Goal: Task Accomplishment & Management: Complete application form

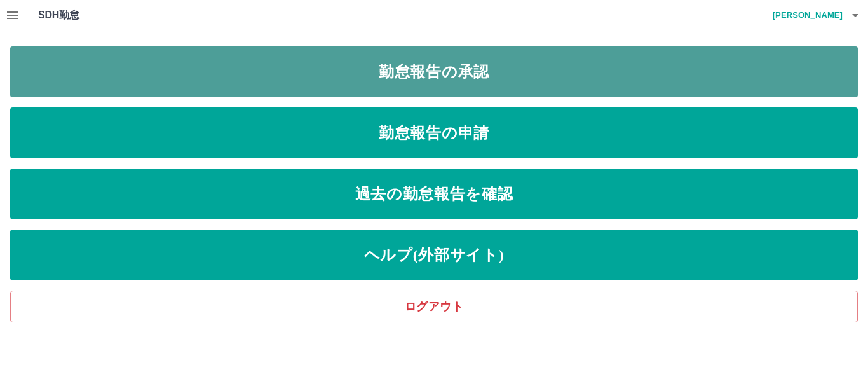
click at [138, 59] on link "勤怠報告の承認" at bounding box center [433, 71] width 847 height 51
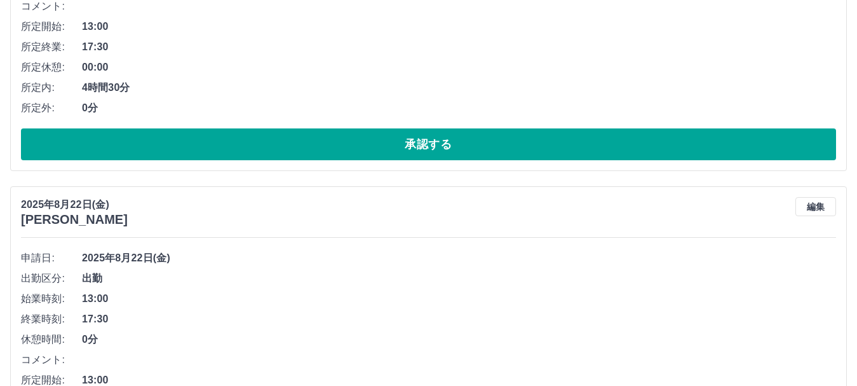
scroll to position [318, 0]
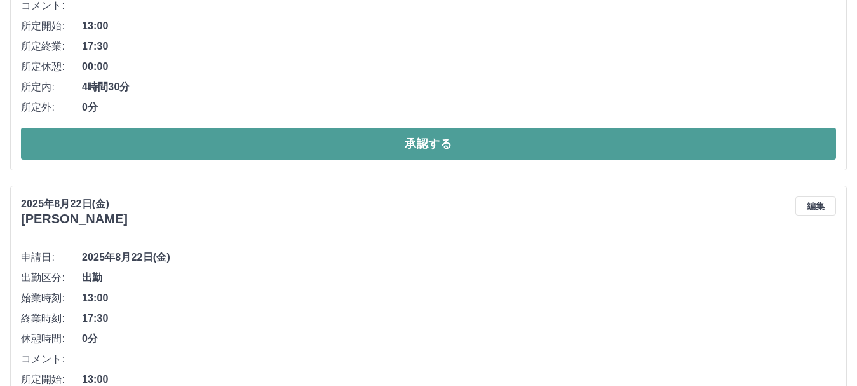
click at [115, 157] on button "承認する" at bounding box center [428, 144] width 815 height 32
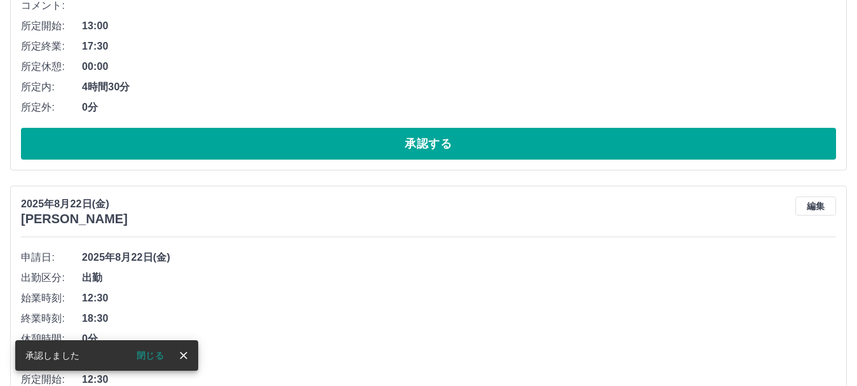
scroll to position [0, 0]
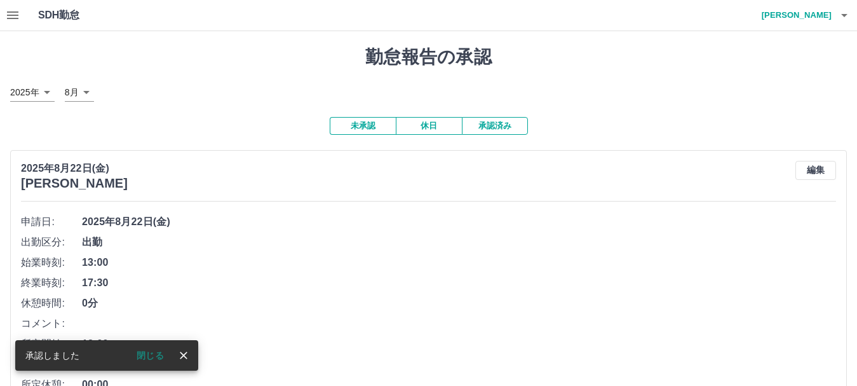
click at [175, 346] on div "閉じる" at bounding box center [154, 355] width 77 height 19
click at [180, 351] on icon "close" at bounding box center [183, 355] width 13 height 13
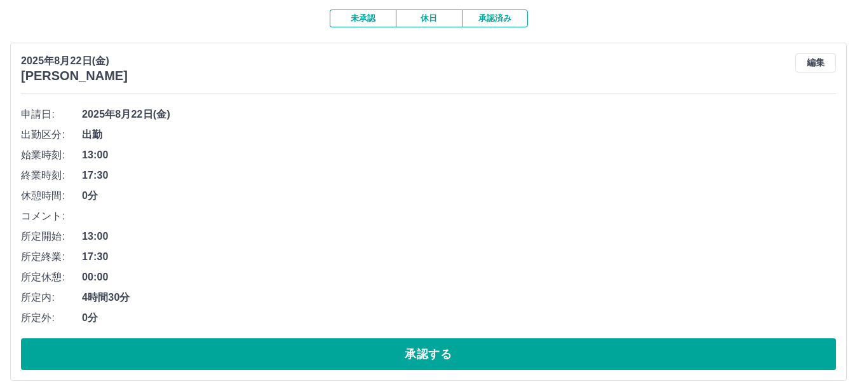
scroll to position [127, 0]
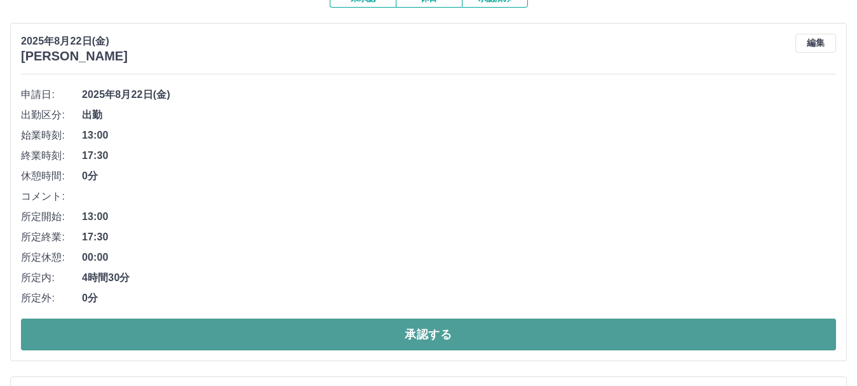
click at [138, 336] on button "承認する" at bounding box center [428, 334] width 815 height 32
click at [134, 329] on button "承認する" at bounding box center [428, 334] width 815 height 32
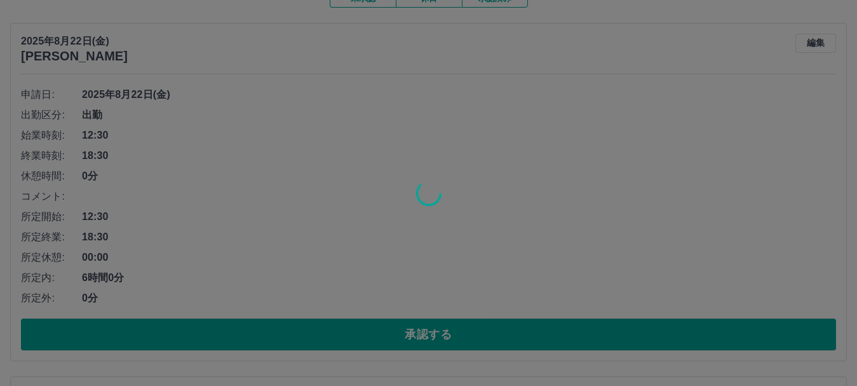
scroll to position [119, 0]
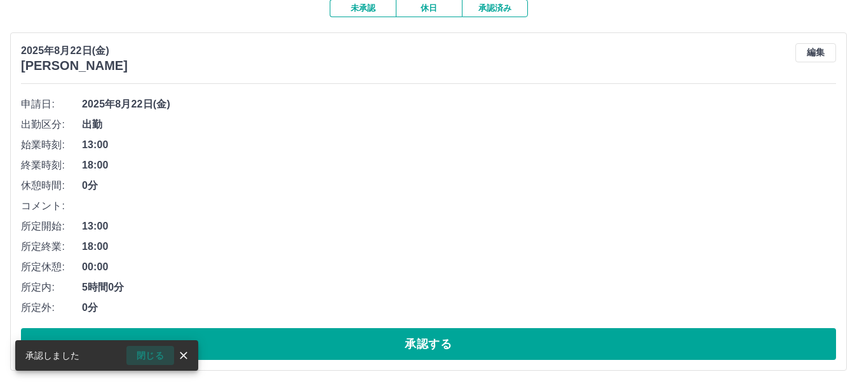
click at [170, 352] on button "閉じる" at bounding box center [150, 355] width 48 height 19
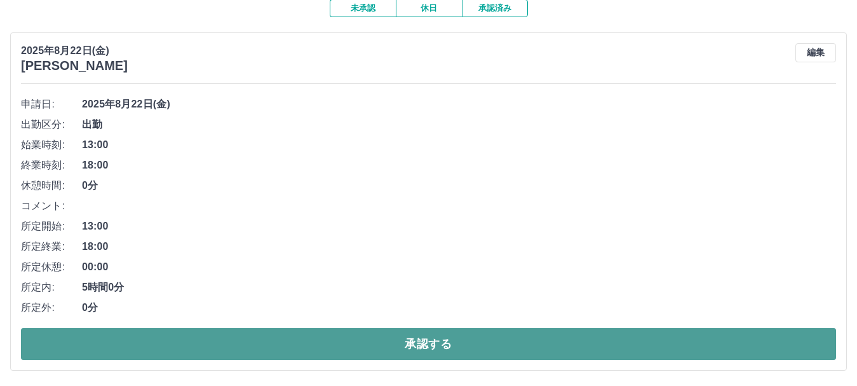
click at [166, 339] on button "承認する" at bounding box center [428, 344] width 815 height 32
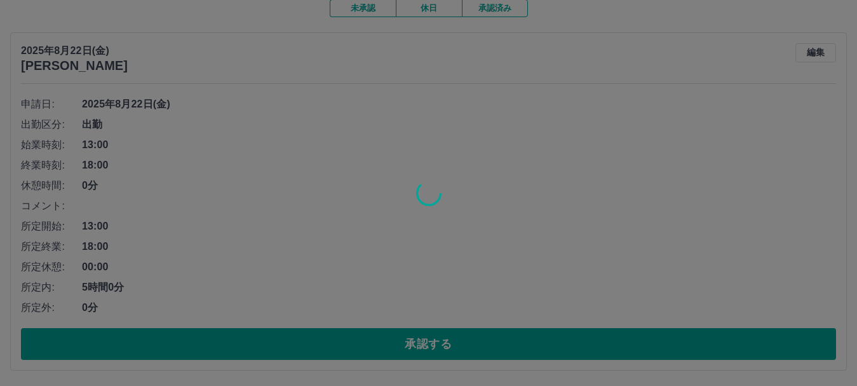
scroll to position [0, 0]
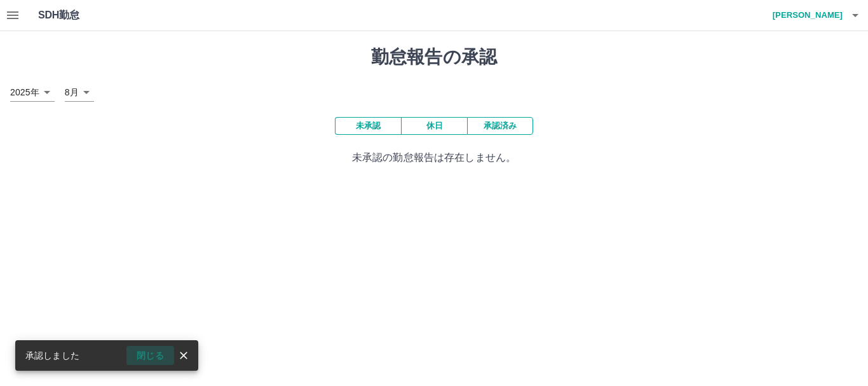
click at [171, 351] on button "閉じる" at bounding box center [150, 355] width 48 height 19
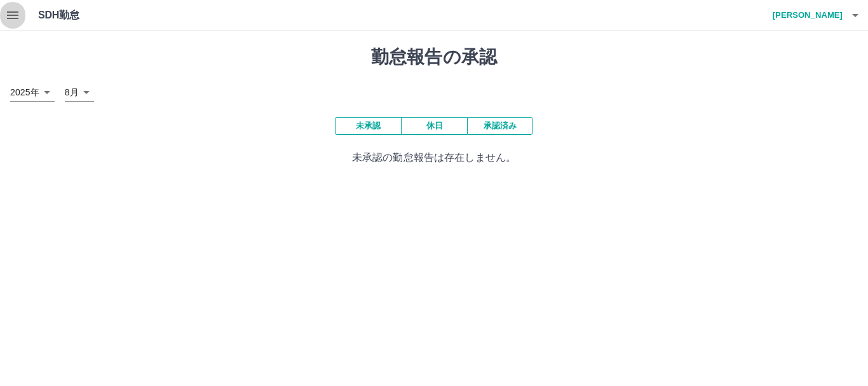
click at [11, 15] on icon "button" at bounding box center [12, 15] width 11 height 8
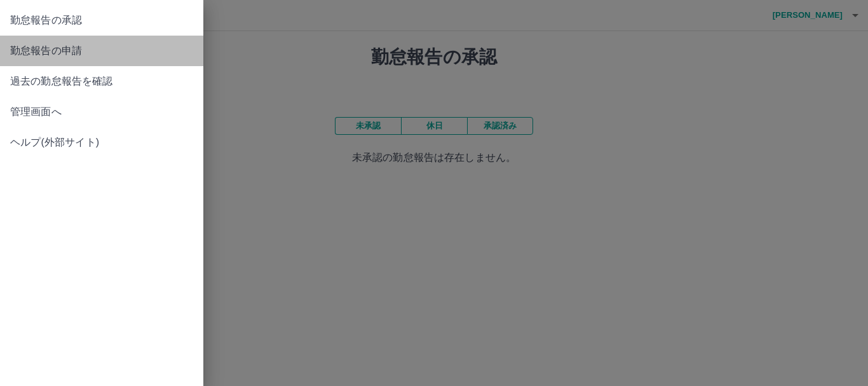
click at [27, 48] on span "勤怠報告の申請" at bounding box center [101, 50] width 183 height 15
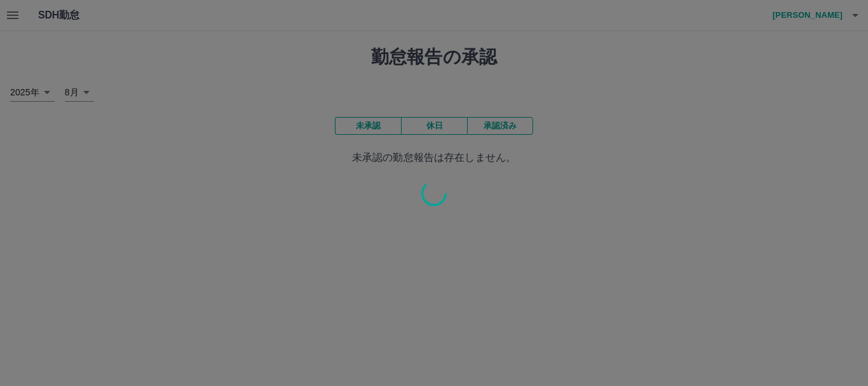
click at [27, 10] on div at bounding box center [434, 193] width 868 height 386
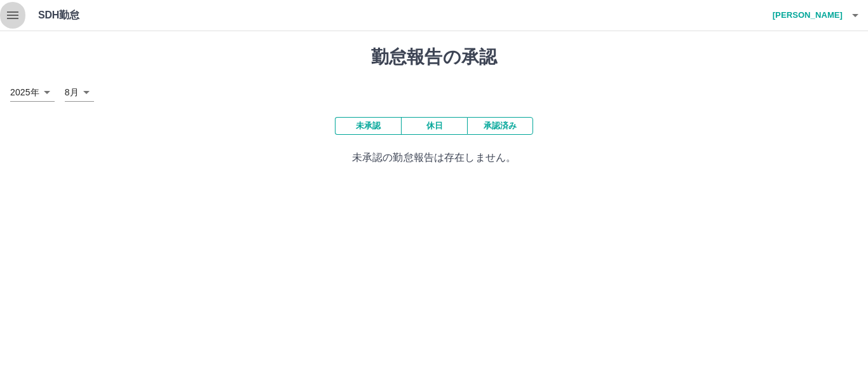
click at [11, 16] on icon "button" at bounding box center [12, 15] width 11 height 8
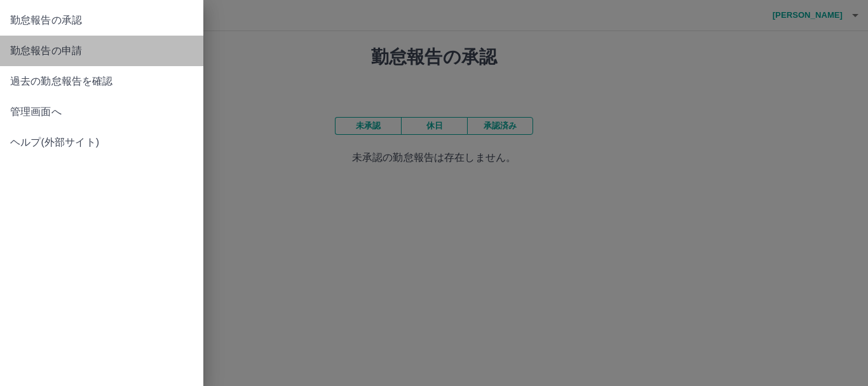
click at [76, 51] on span "勤怠報告の申請" at bounding box center [101, 50] width 183 height 15
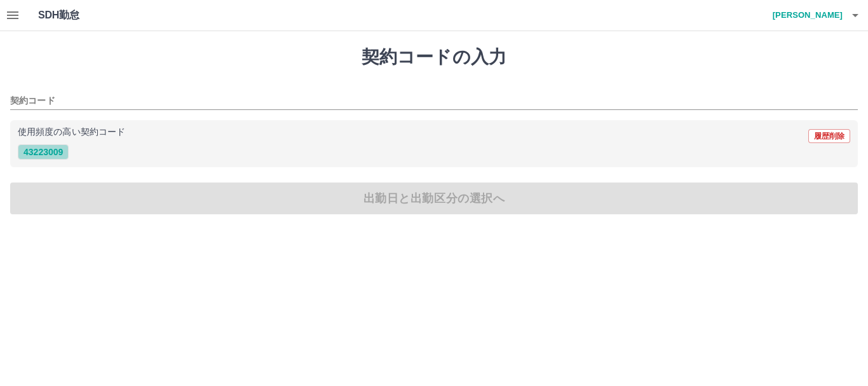
click at [58, 147] on button "43223009" at bounding box center [43, 151] width 51 height 15
type input "********"
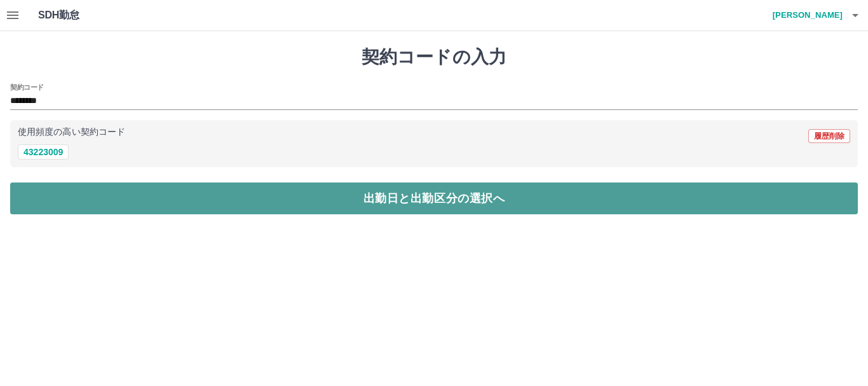
click at [152, 189] on button "出勤日と出勤区分の選択へ" at bounding box center [433, 198] width 847 height 32
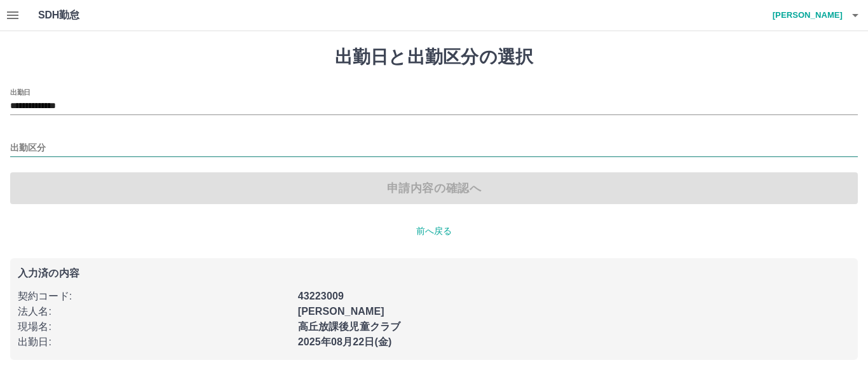
click at [70, 152] on input "出勤区分" at bounding box center [433, 148] width 847 height 16
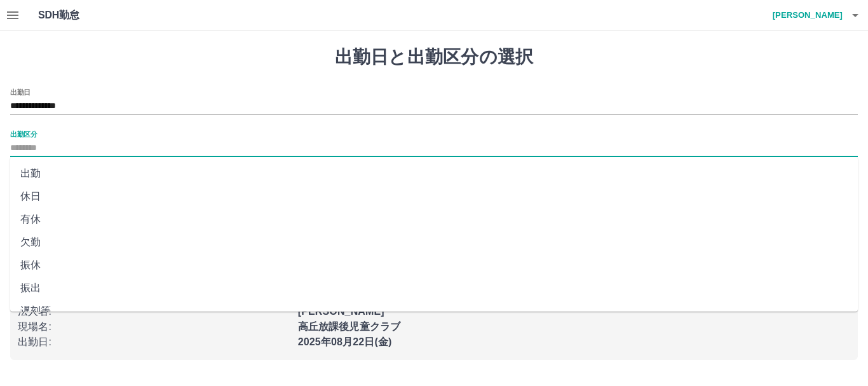
click at [38, 171] on li "出勤" at bounding box center [433, 173] width 847 height 23
type input "**"
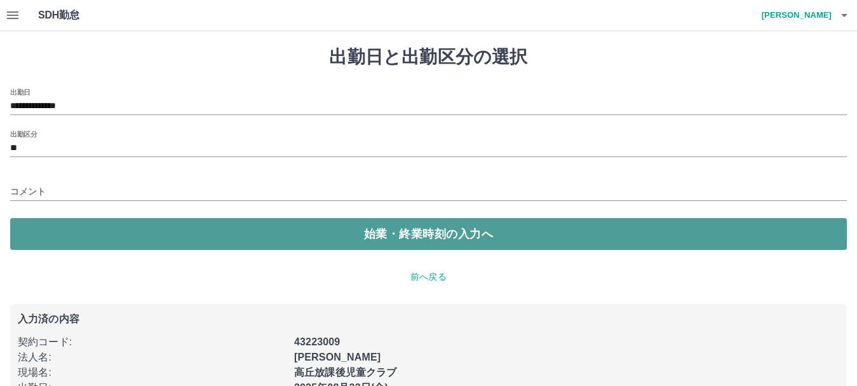
click at [53, 220] on button "始業・終業時刻の入力へ" at bounding box center [428, 234] width 836 height 32
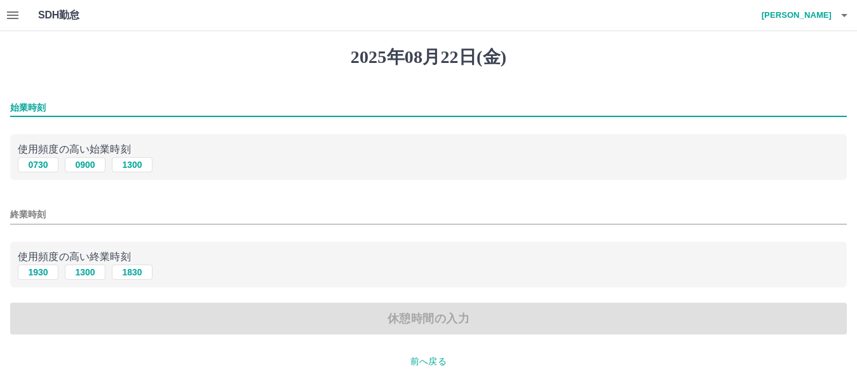
click at [68, 107] on input "始業時刻" at bounding box center [428, 107] width 836 height 18
type input "****"
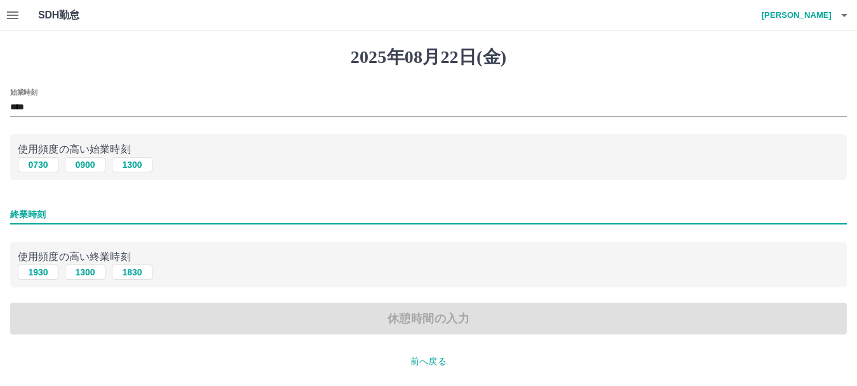
click at [69, 212] on input "終業時刻" at bounding box center [428, 214] width 836 height 18
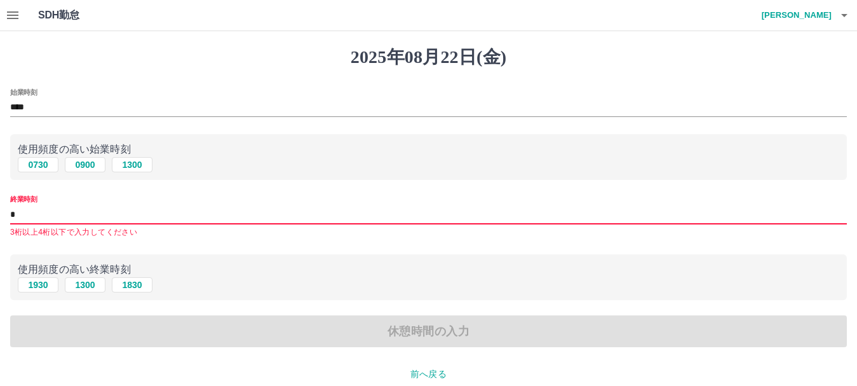
type input "****"
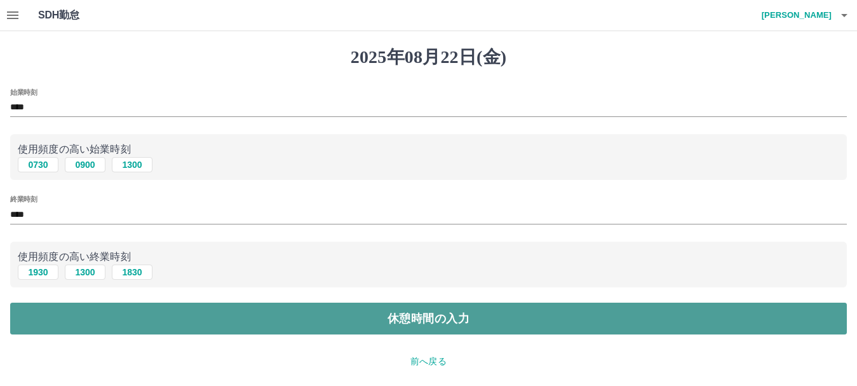
click at [48, 316] on button "休憩時間の入力" at bounding box center [428, 318] width 836 height 32
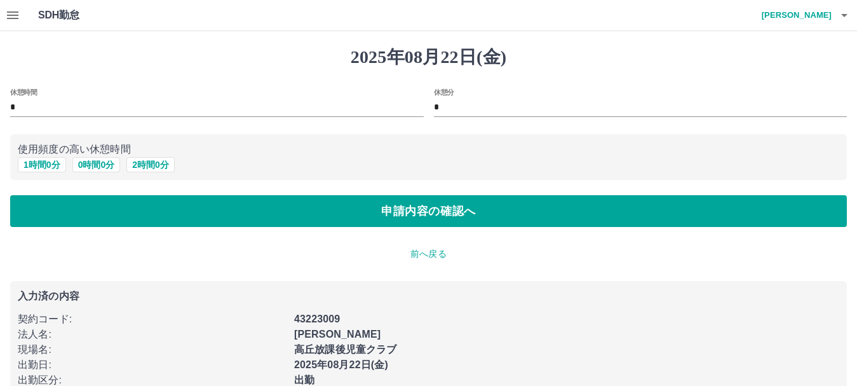
click at [65, 94] on div "休憩時間 *" at bounding box center [216, 103] width 413 height 30
click at [51, 162] on button "1 時間 0 分" at bounding box center [42, 164] width 48 height 15
type input "*"
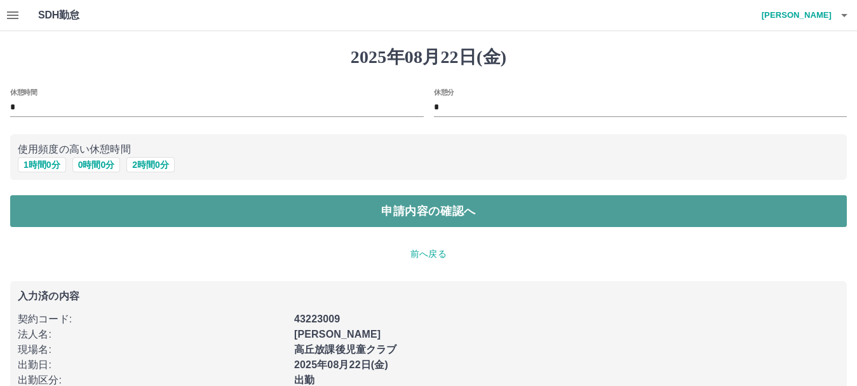
click at [178, 214] on button "申請内容の確認へ" at bounding box center [428, 211] width 836 height 32
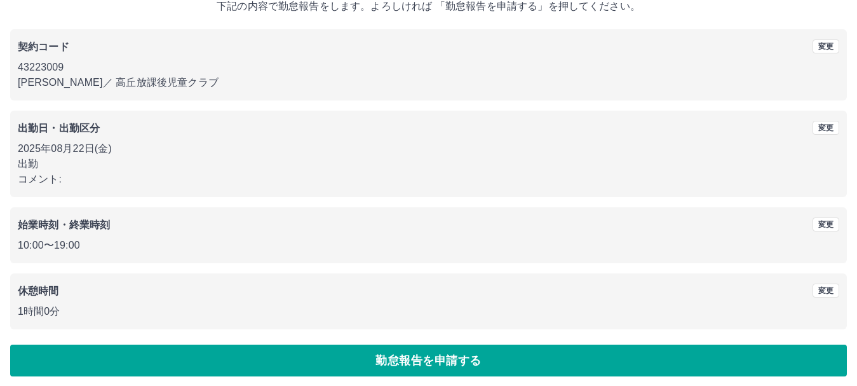
scroll to position [90, 0]
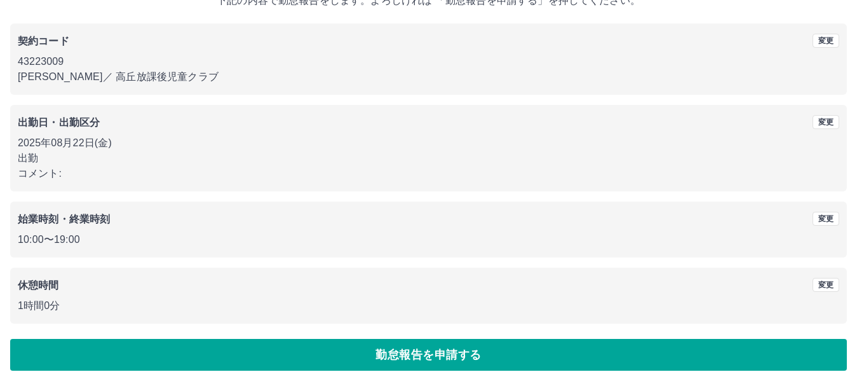
click at [362, 351] on button "勤怠報告を申請する" at bounding box center [428, 355] width 836 height 32
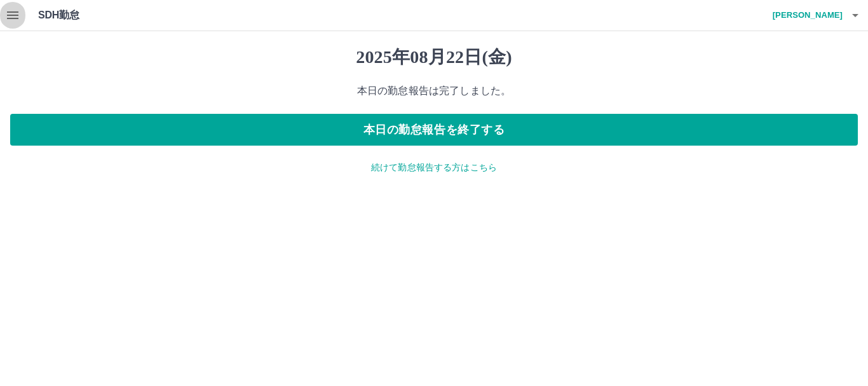
click at [12, 19] on icon "button" at bounding box center [12, 15] width 11 height 8
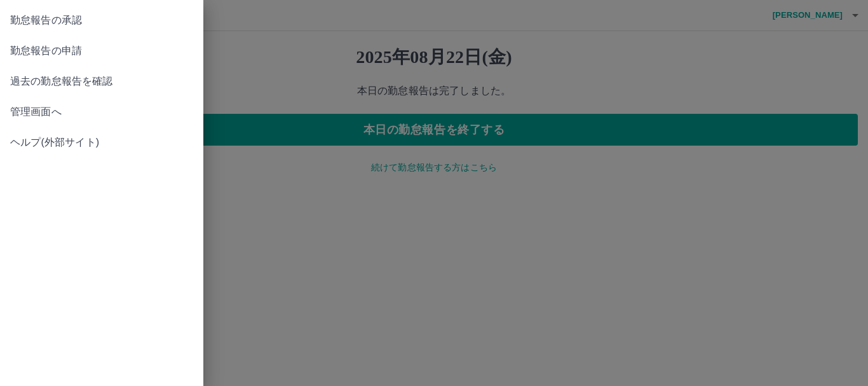
click at [79, 26] on span "勤怠報告の承認" at bounding box center [101, 20] width 183 height 15
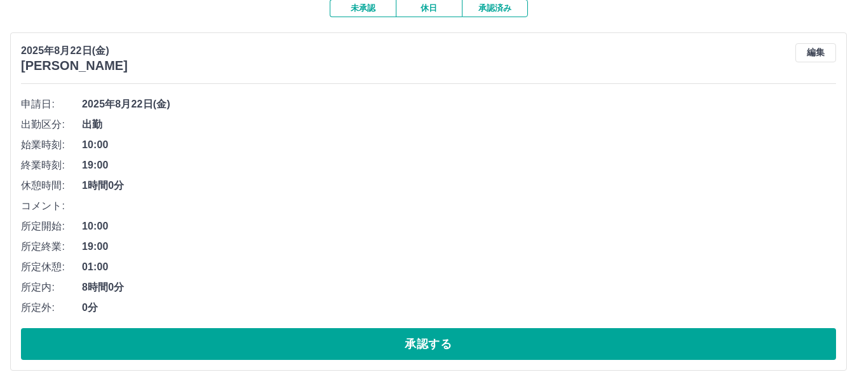
scroll to position [119, 0]
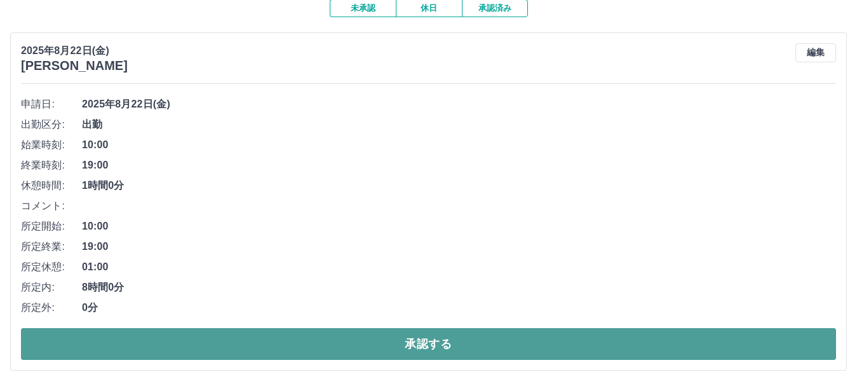
click at [118, 342] on button "承認する" at bounding box center [428, 344] width 815 height 32
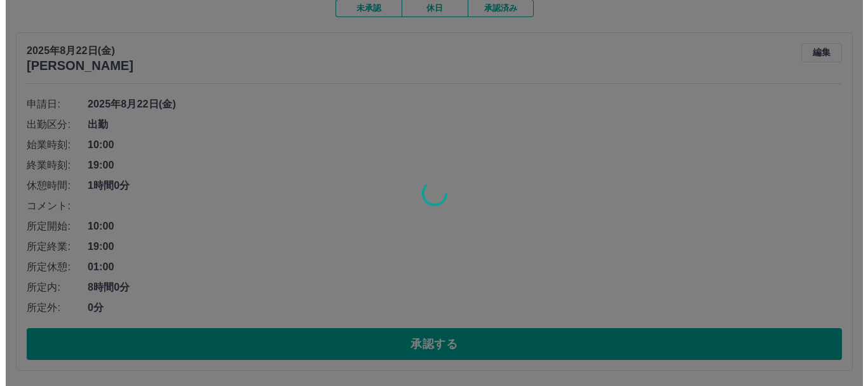
scroll to position [0, 0]
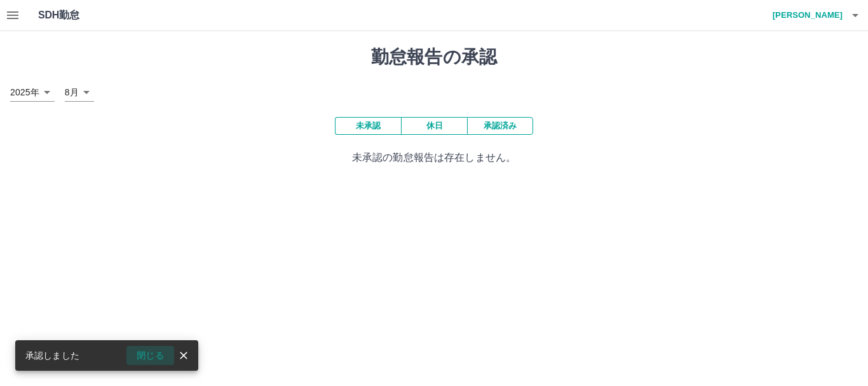
click at [153, 352] on button "閉じる" at bounding box center [150, 355] width 48 height 19
